Goal: Task Accomplishment & Management: Complete application form

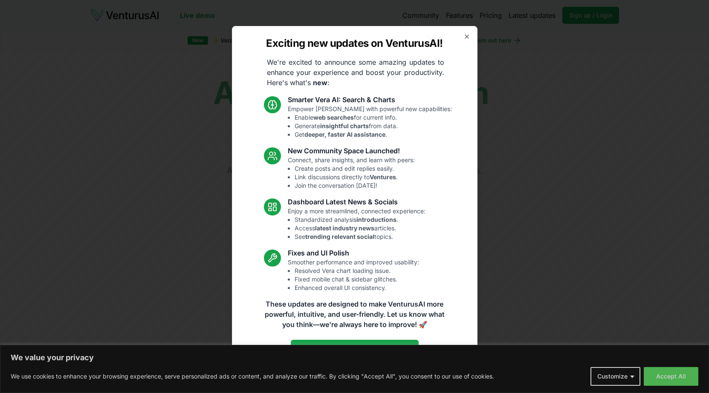
click at [464, 27] on div "Exciting new updates on VenturusAI! We're excited to announce some amazing upda…" at bounding box center [354, 197] width 245 height 342
click at [463, 35] on icon "button" at bounding box center [466, 36] width 7 height 7
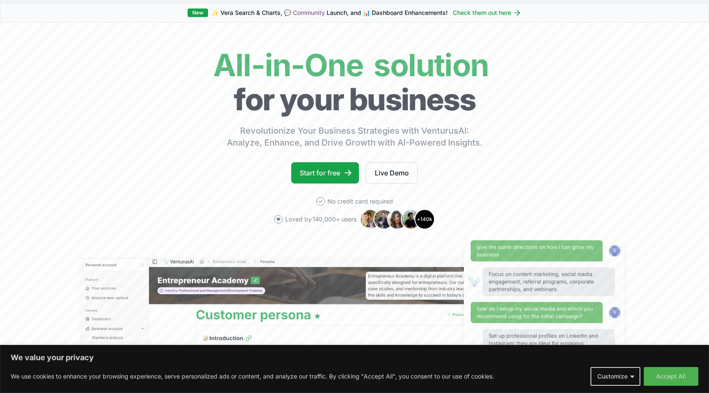
scroll to position [43, 0]
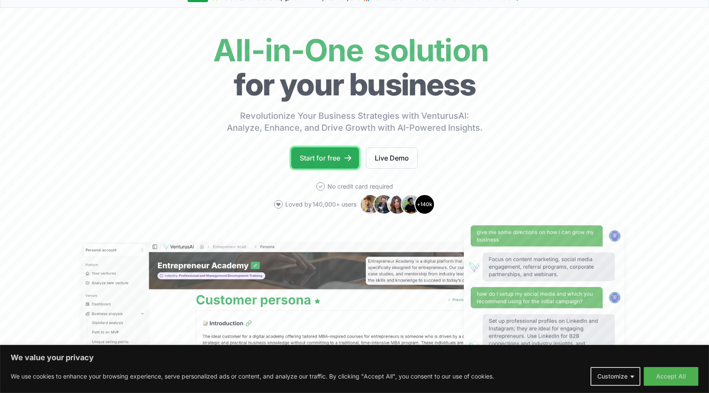
click at [317, 160] on link "Start for free" at bounding box center [325, 157] width 68 height 21
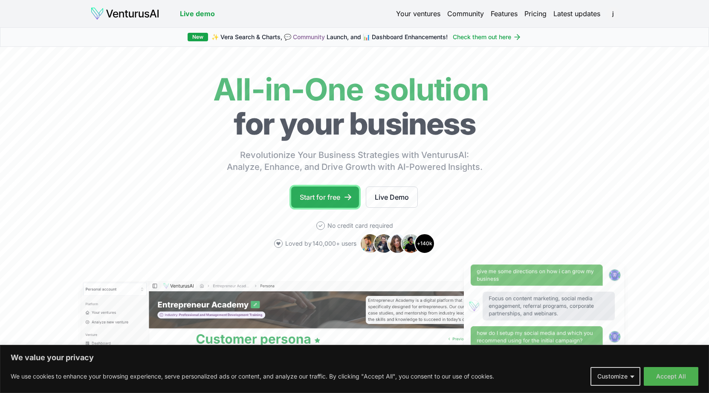
click at [311, 202] on link "Start for free" at bounding box center [325, 197] width 68 height 21
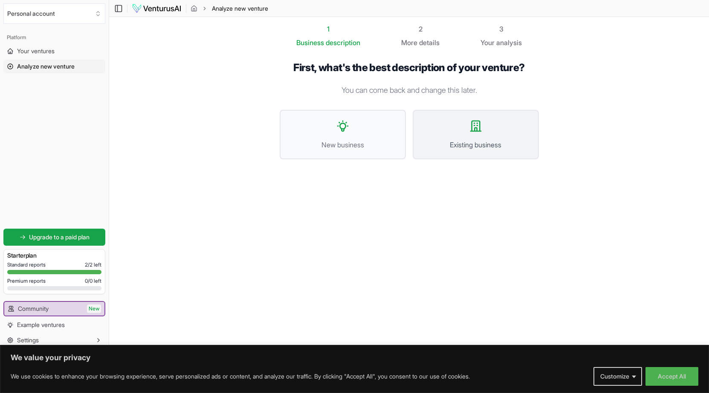
click at [451, 140] on span "Existing business" at bounding box center [475, 145] width 107 height 10
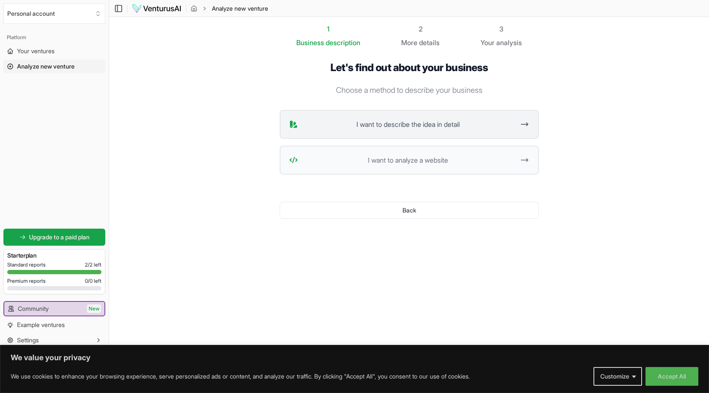
click at [429, 120] on span "I want to describe the idea in detail" at bounding box center [407, 124] width 213 height 10
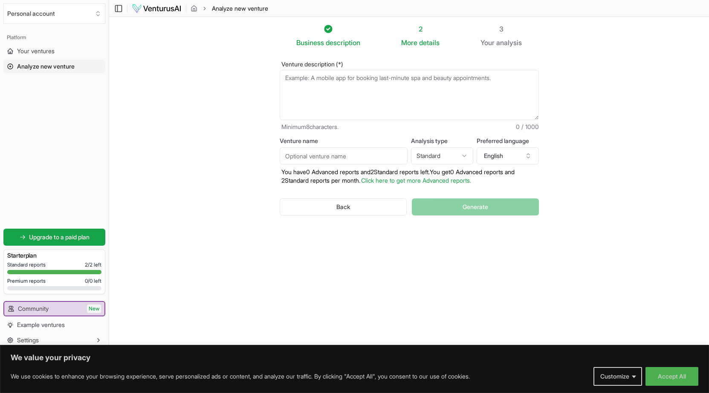
click at [384, 80] on textarea "Venture description (*)" at bounding box center [409, 95] width 259 height 50
click at [359, 152] on input "Venture name" at bounding box center [344, 155] width 128 height 17
type input "LH"
click at [515, 155] on button "English" at bounding box center [507, 155] width 62 height 17
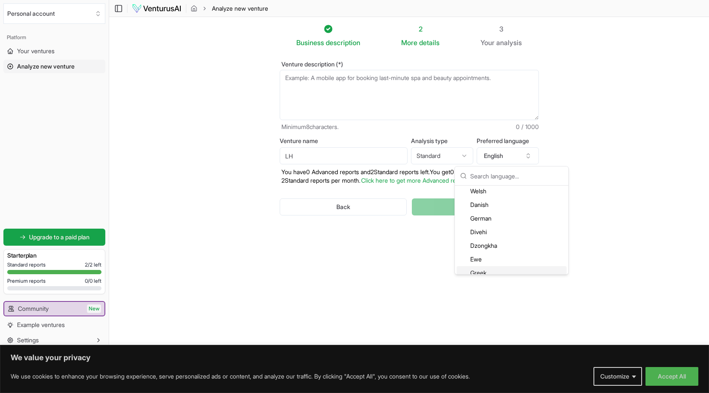
scroll to position [384, 0]
click at [488, 231] on div "German" at bounding box center [511, 234] width 110 height 14
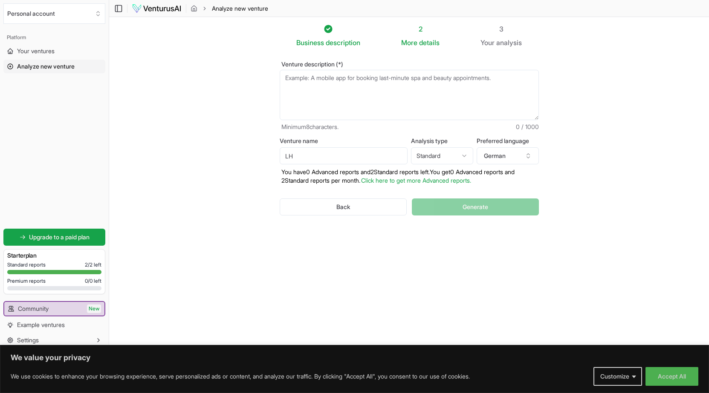
click at [427, 157] on html "We value your privacy We use cookies to enhance your browsing experience, serve…" at bounding box center [354, 196] width 709 height 393
select select "advanced"
click at [326, 81] on textarea "Venture description (*)" at bounding box center [409, 95] width 259 height 50
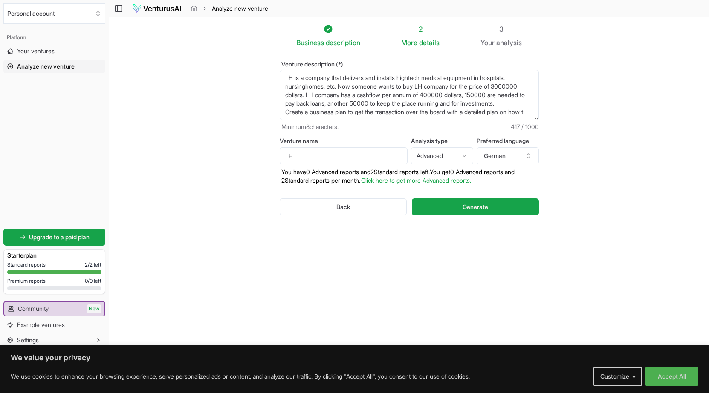
scroll to position [13, 0]
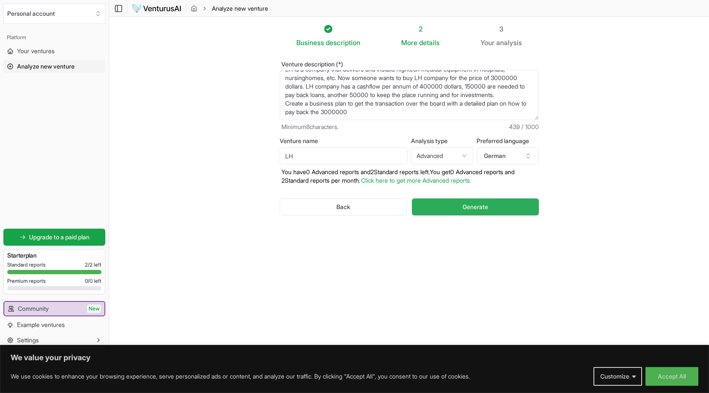
type textarea "LH is a company that delivers and installs hightech medical equipment in hospit…"
click at [464, 204] on span "Generate" at bounding box center [475, 207] width 26 height 9
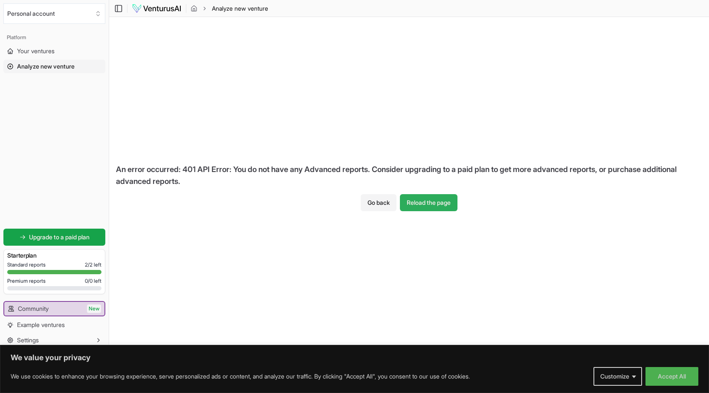
click at [450, 204] on button "Reload the page" at bounding box center [429, 202] width 58 height 17
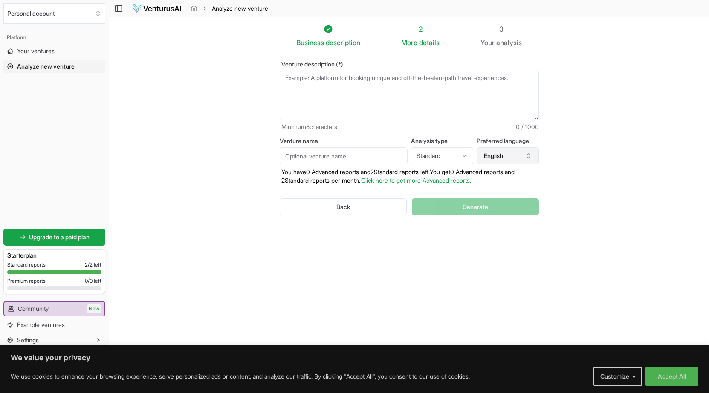
click at [501, 151] on button "English" at bounding box center [507, 155] width 62 height 17
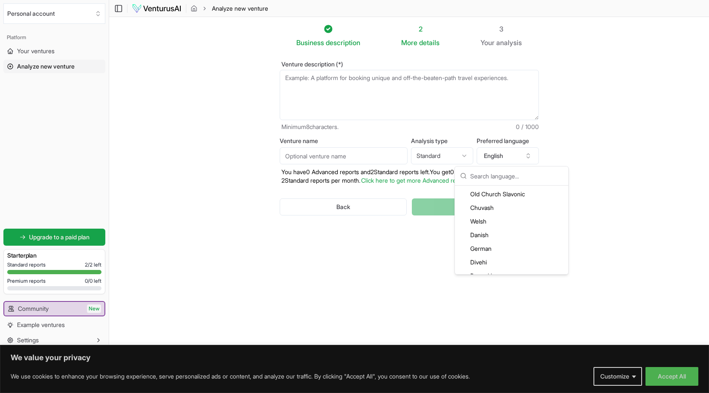
scroll to position [384, 0]
click at [493, 231] on div "German" at bounding box center [511, 234] width 110 height 14
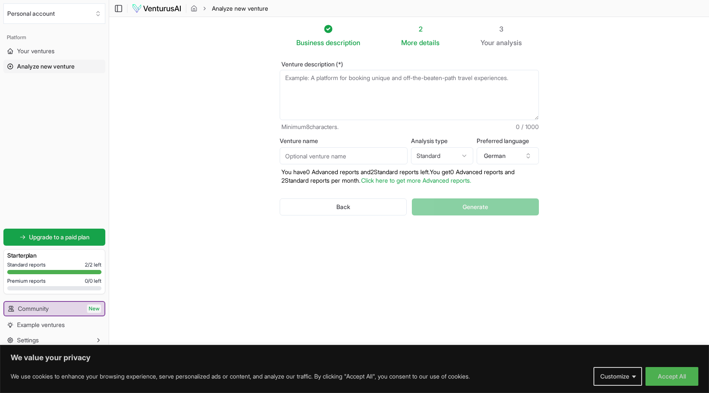
click at [380, 156] on input "Venture name" at bounding box center [344, 155] width 128 height 17
type input "LH"
click at [326, 75] on textarea "Venture description (*)" at bounding box center [409, 95] width 259 height 50
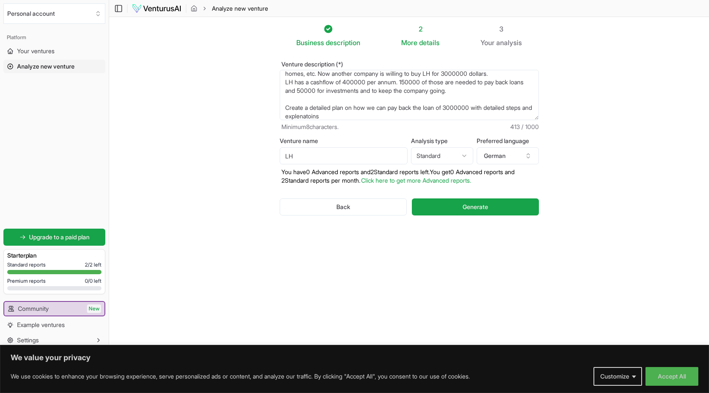
scroll to position [21, 0]
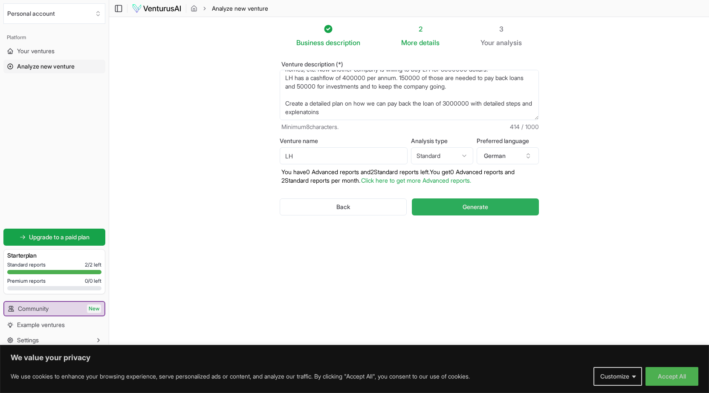
type textarea "LH is a company that delivers and installs hightech medical equipment in hospit…"
click at [486, 206] on span "Generate" at bounding box center [475, 207] width 26 height 9
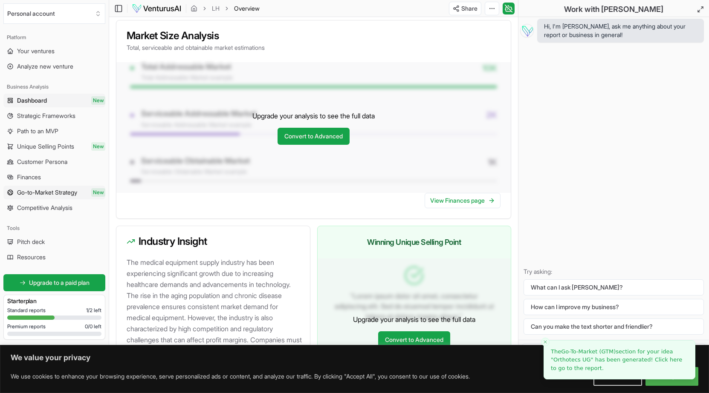
scroll to position [603, 0]
